Goal: Information Seeking & Learning: Learn about a topic

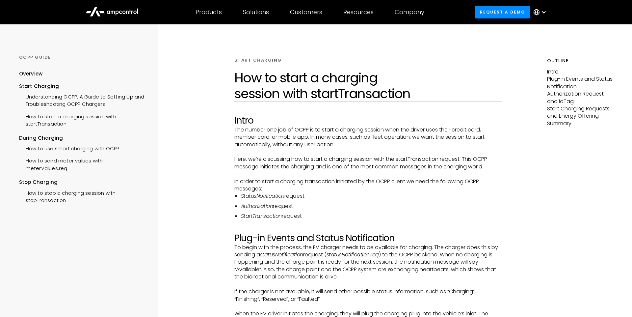
scroll to position [492, 0]
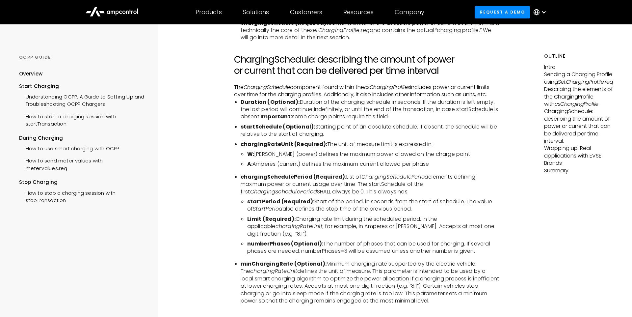
scroll to position [1622, 0]
